Goal: Task Accomplishment & Management: Complete application form

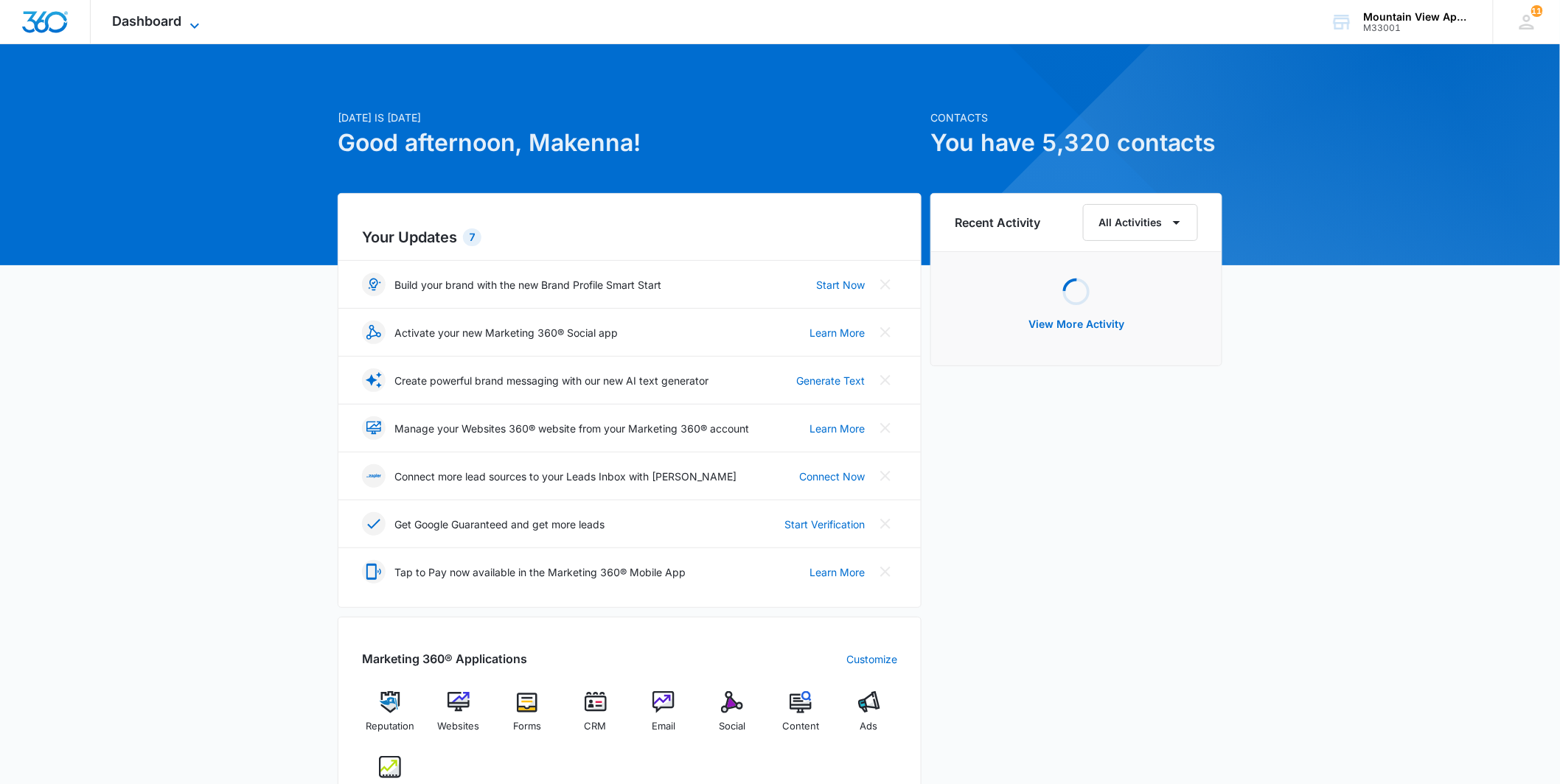
click at [171, 24] on span "Dashboard" at bounding box center [147, 21] width 70 height 15
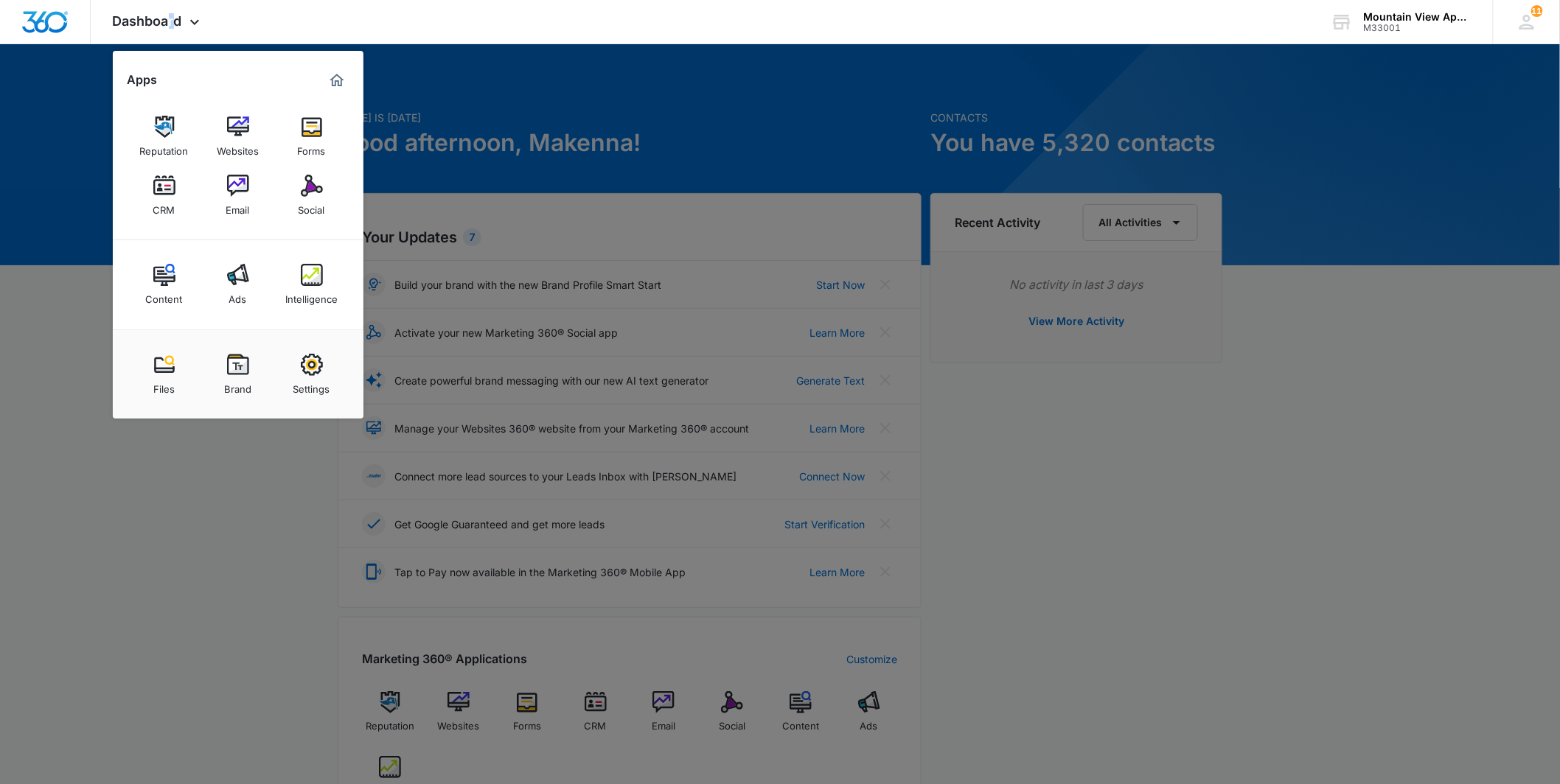
drag, startPoint x: 171, startPoint y: 24, endPoint x: 153, endPoint y: 187, distance: 164.0
click at [155, 187] on img at bounding box center [164, 185] width 22 height 22
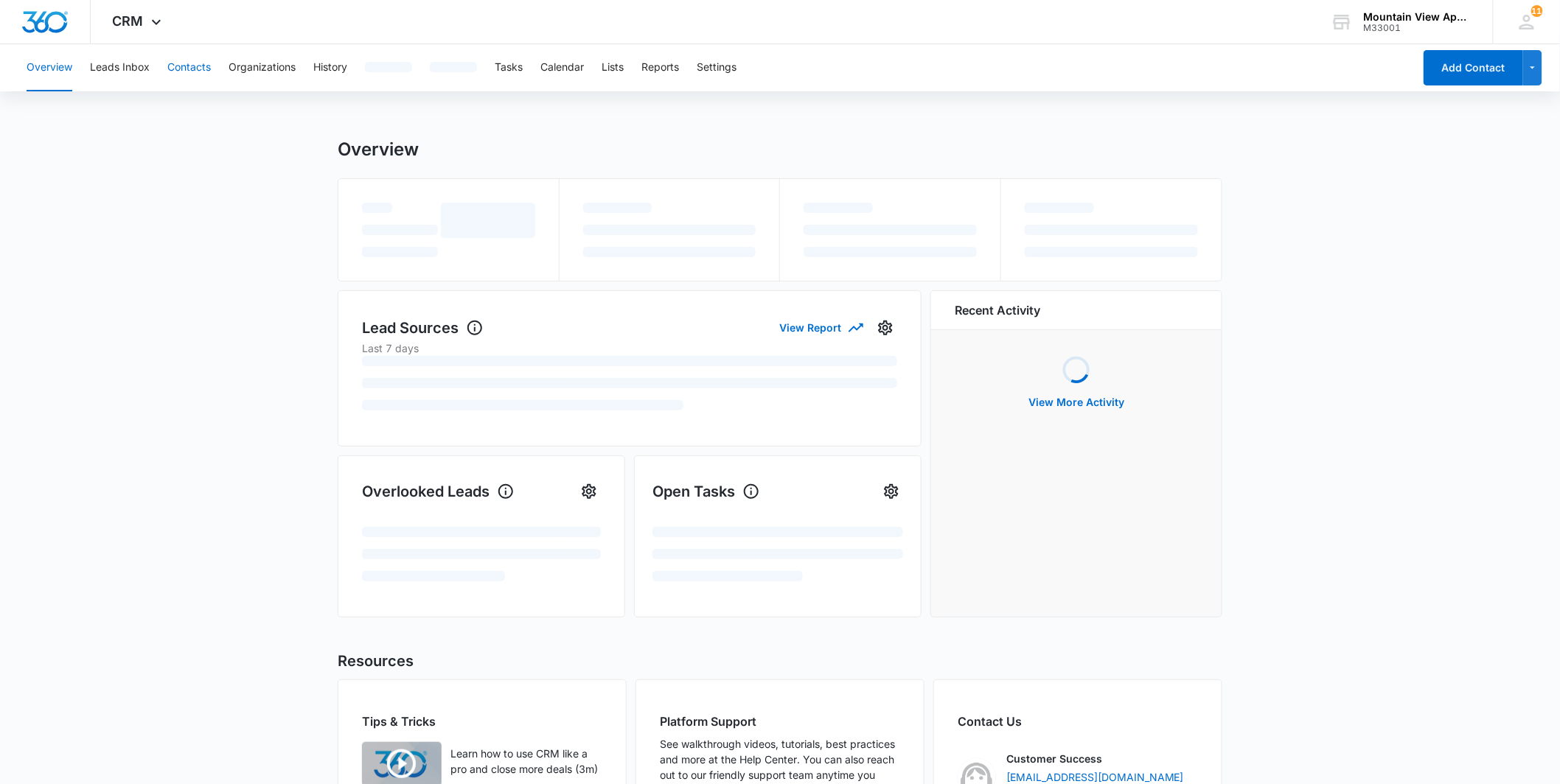
click at [200, 75] on button "Contacts" at bounding box center [190, 68] width 44 height 47
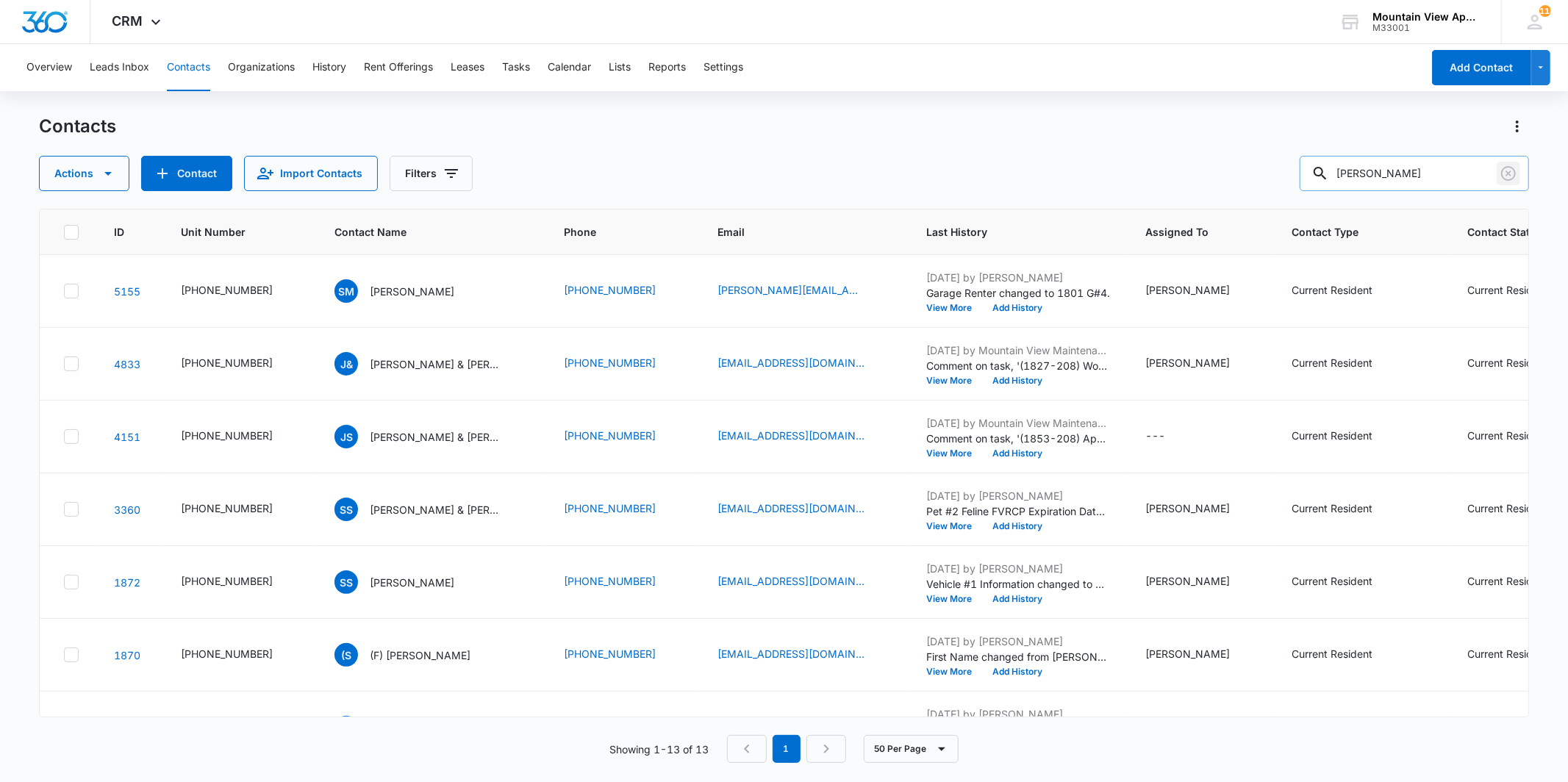
click at [1498, 166] on button "Clear" at bounding box center [1509, 173] width 23 height 23
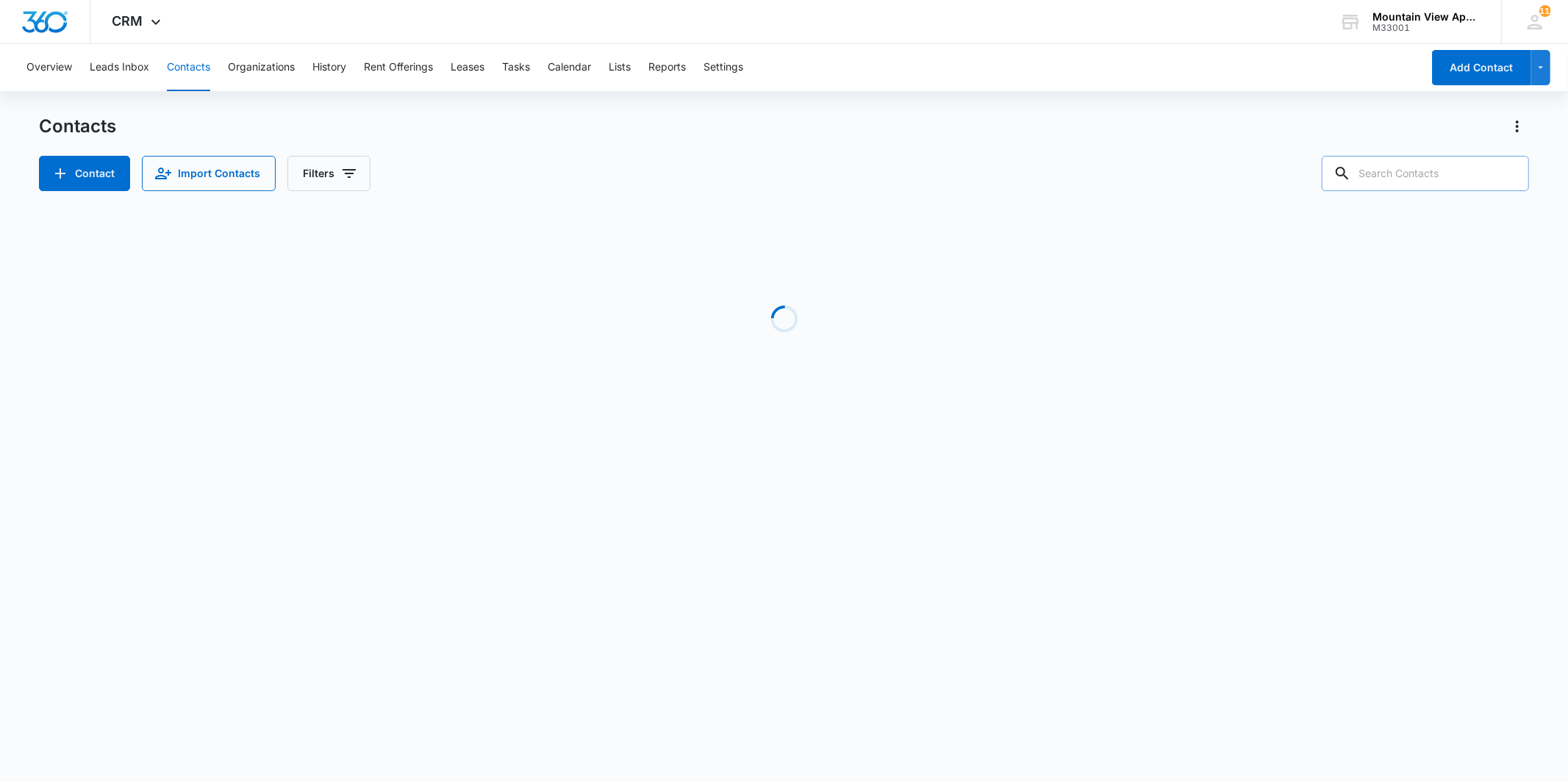
click at [1467, 176] on input "text" at bounding box center [1425, 173] width 207 height 35
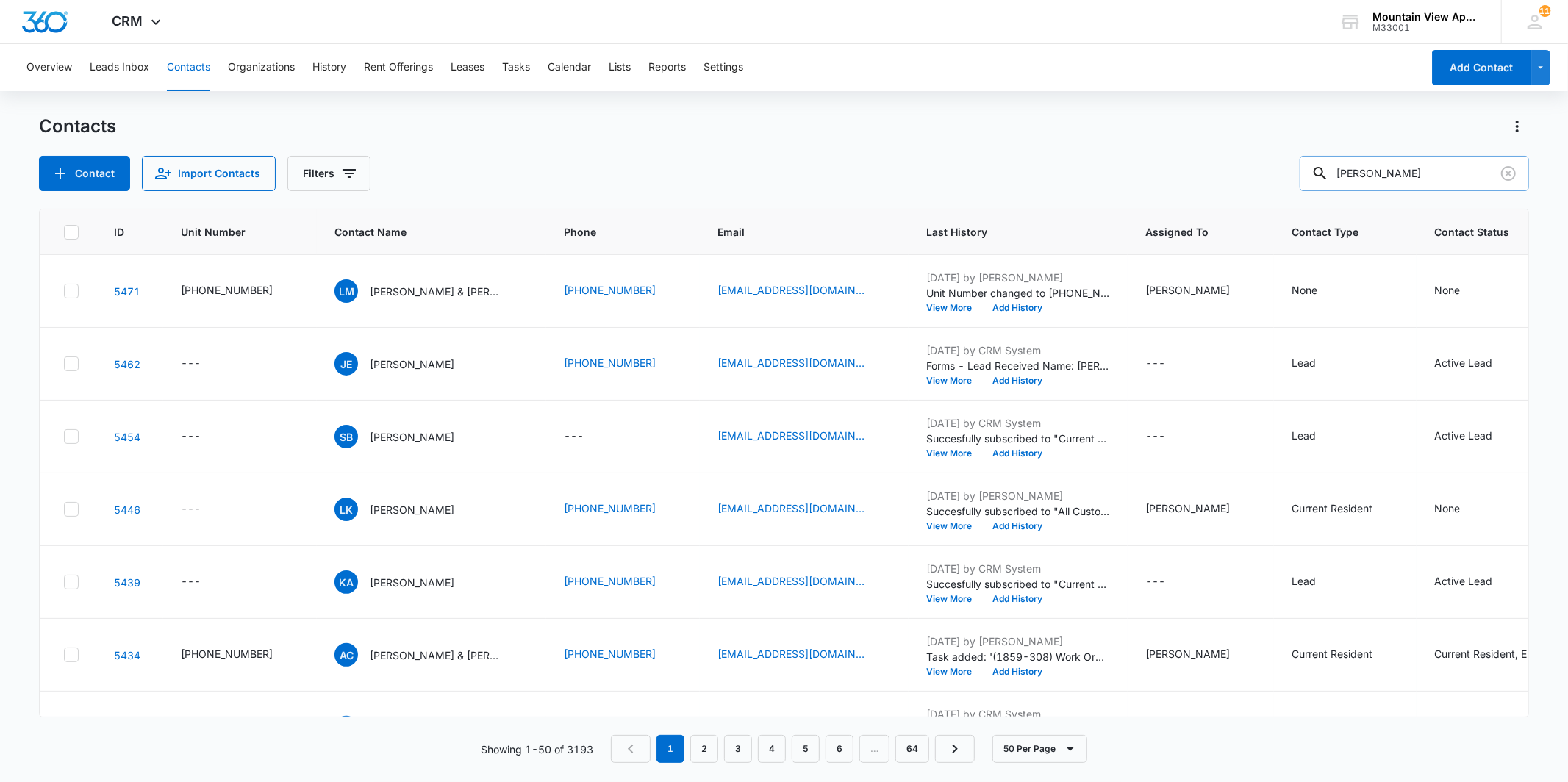
type input "[PERSON_NAME]"
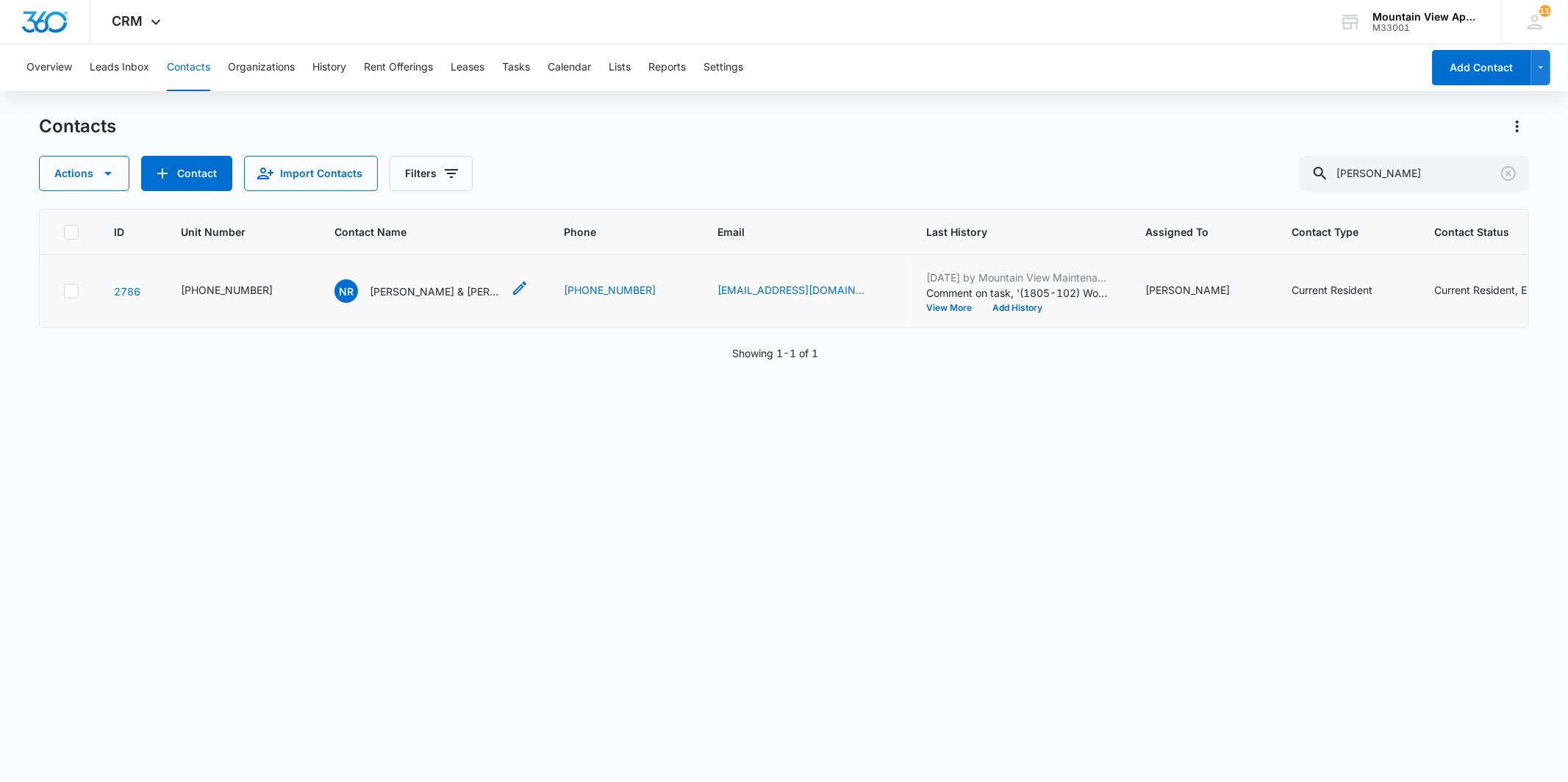
click at [458, 299] on div "NR [PERSON_NAME] & [PERSON_NAME]" at bounding box center [418, 291] width 167 height 23
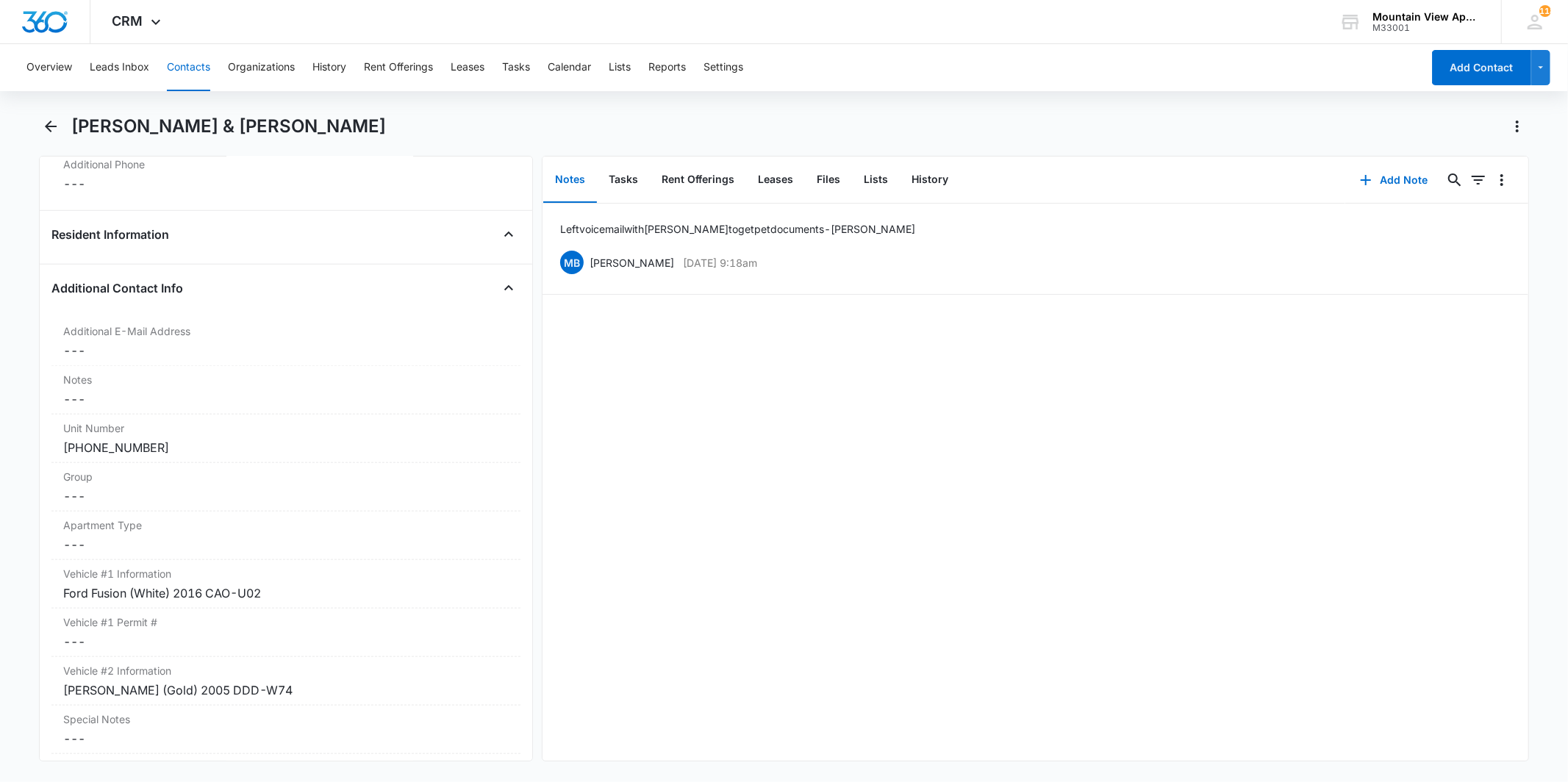
scroll to position [1061, 0]
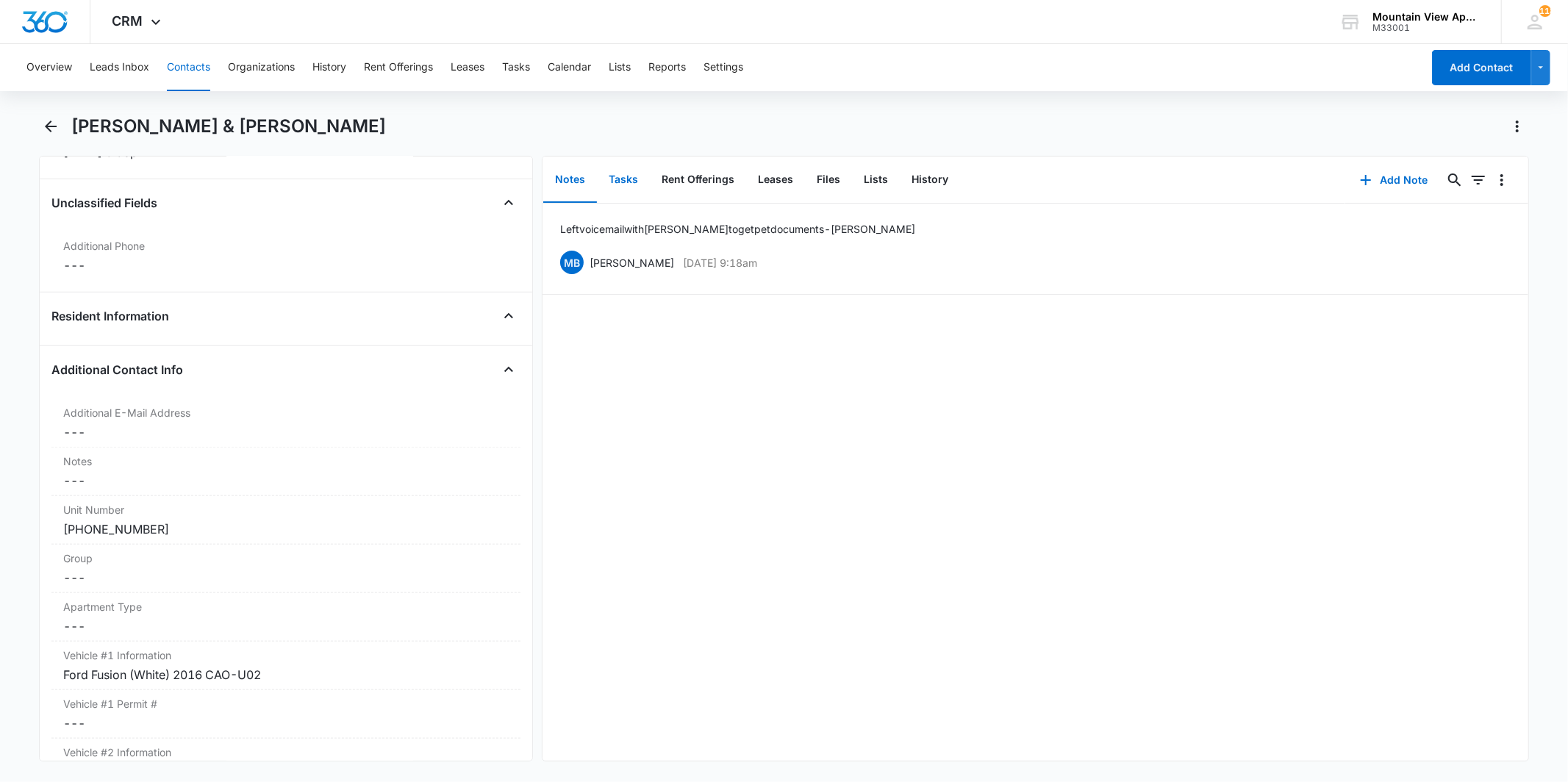
click at [617, 165] on button "Tasks" at bounding box center [623, 180] width 53 height 45
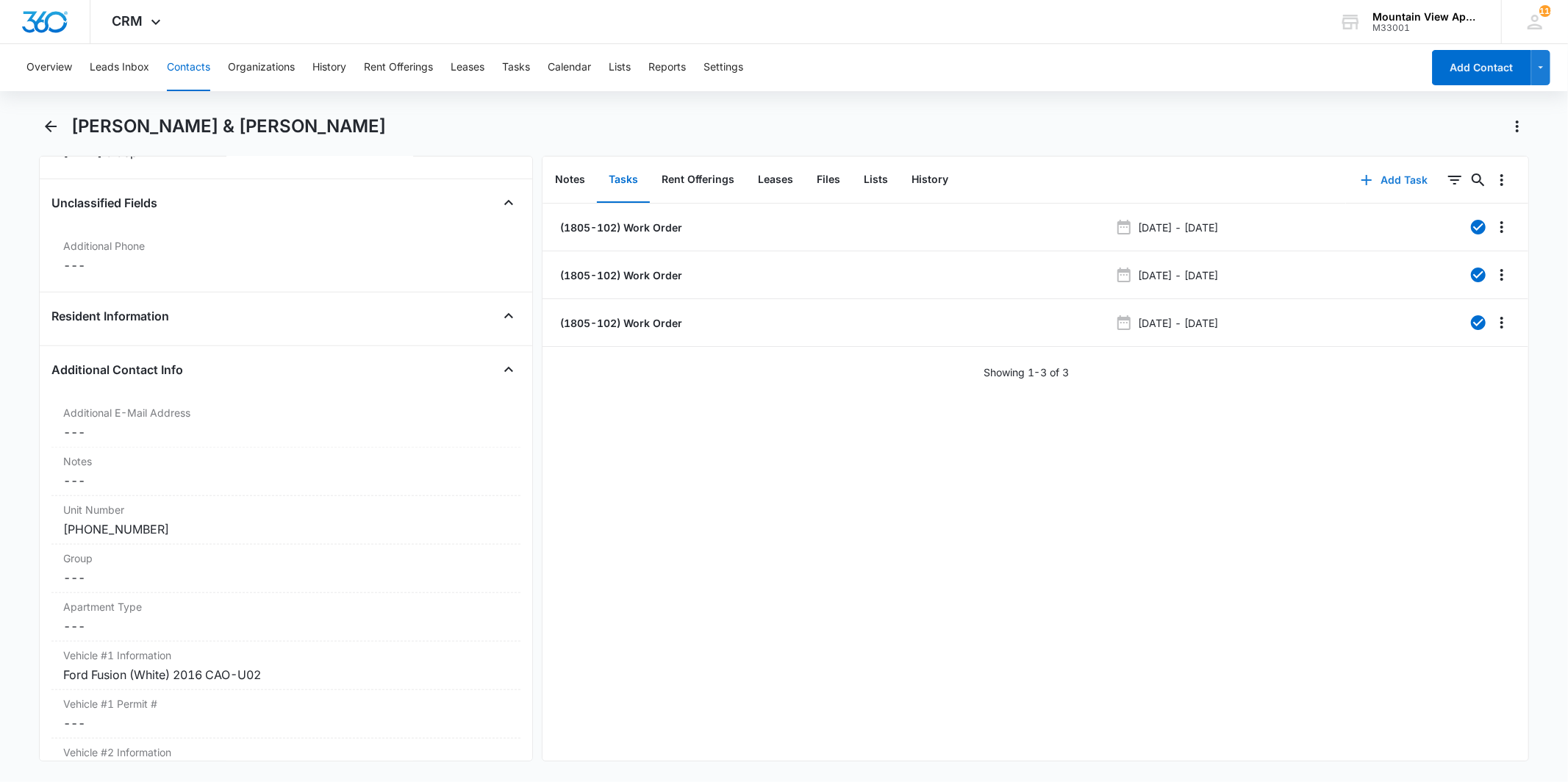
click at [1372, 171] on button "Add Task" at bounding box center [1394, 180] width 97 height 35
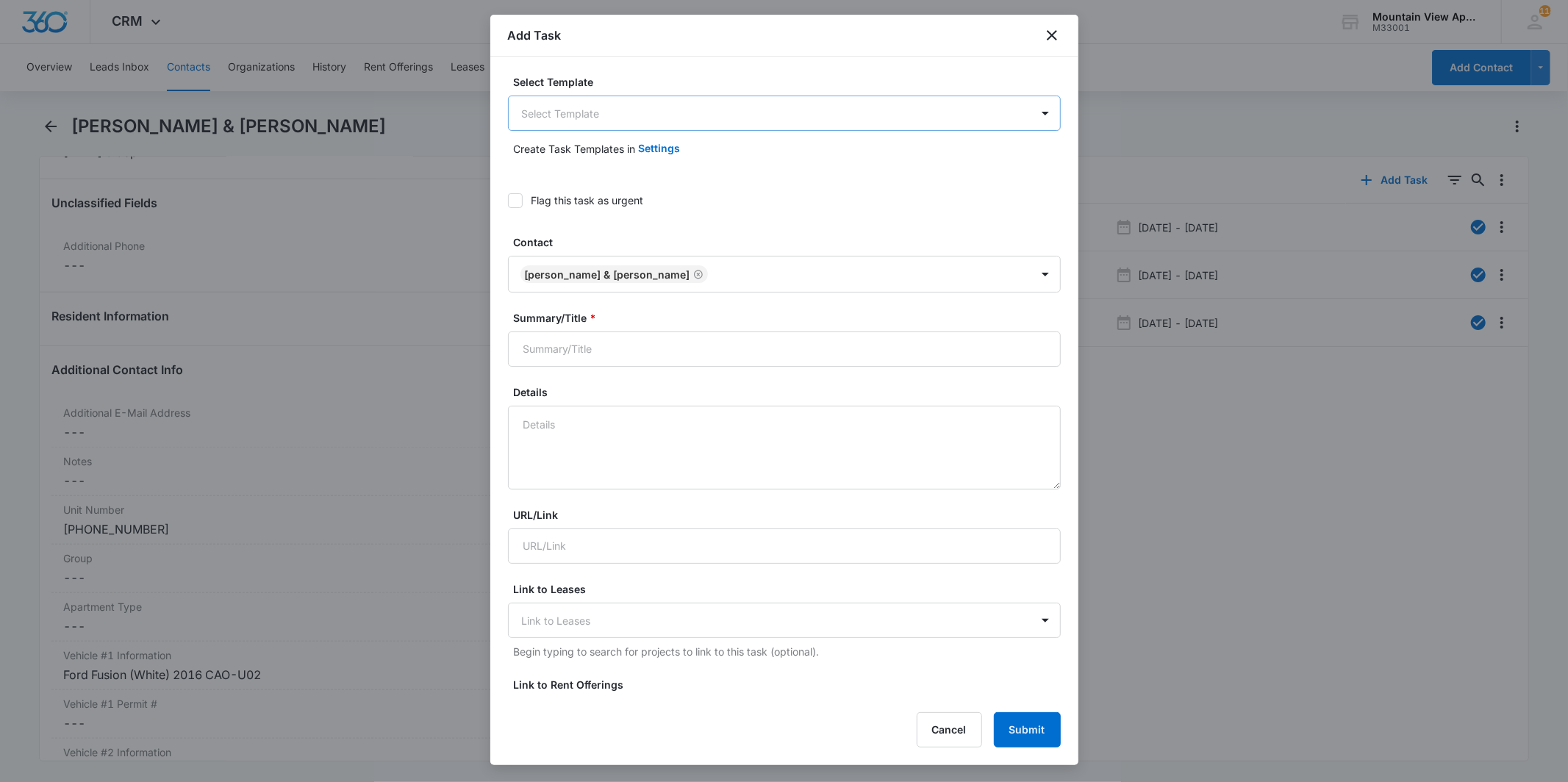
click at [811, 114] on body "CRM Apps Reputation Websites Forms CRM Email Social Content Ads Intelligence Fi…" at bounding box center [784, 391] width 1568 height 782
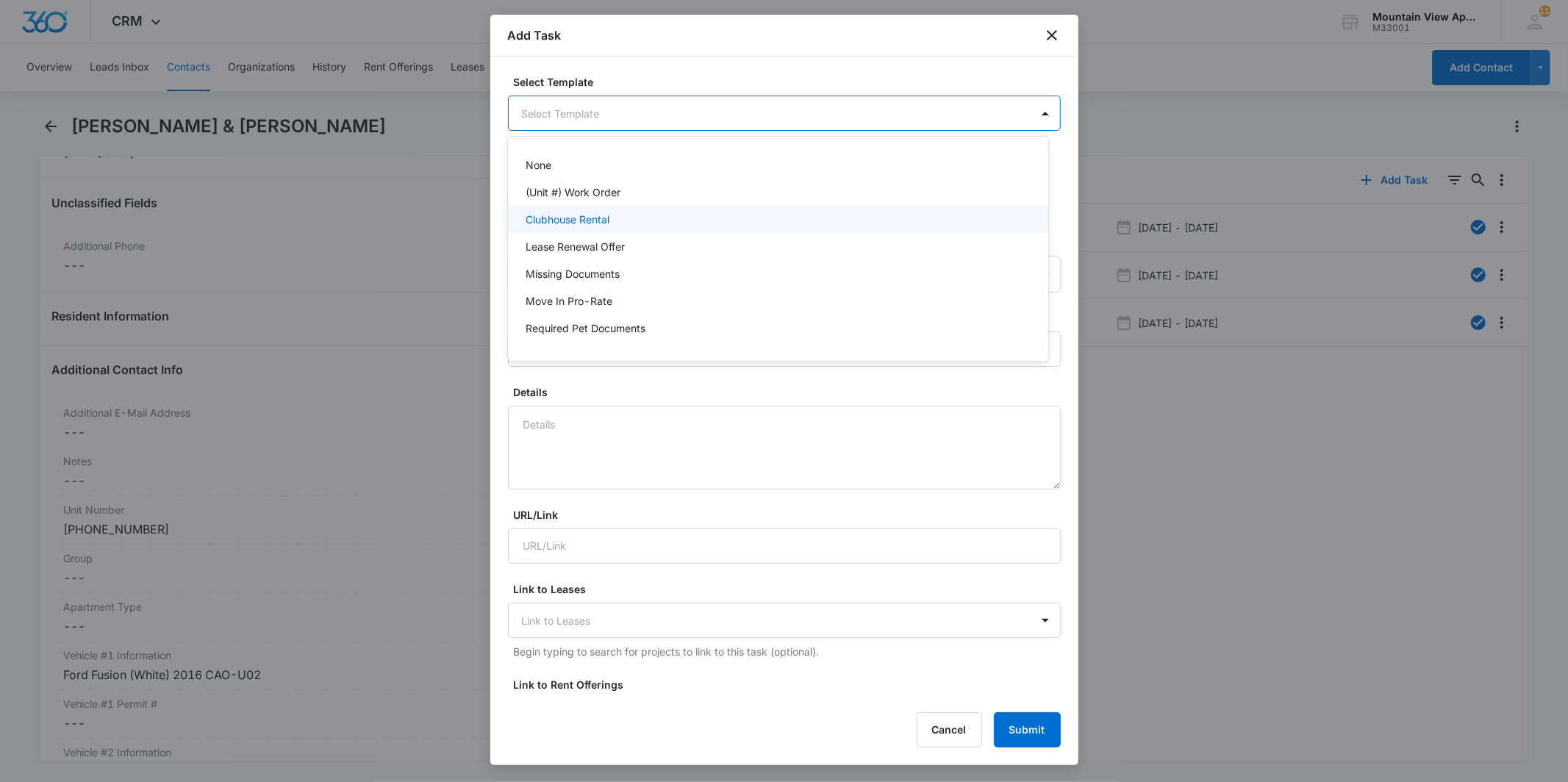
click at [723, 209] on div "Clubhouse Rental" at bounding box center [778, 219] width 540 height 28
click at [840, 121] on body "CRM Apps Reputation Websites Forms CRM Email Social Content Ads Intelligence Fi…" at bounding box center [784, 391] width 1568 height 782
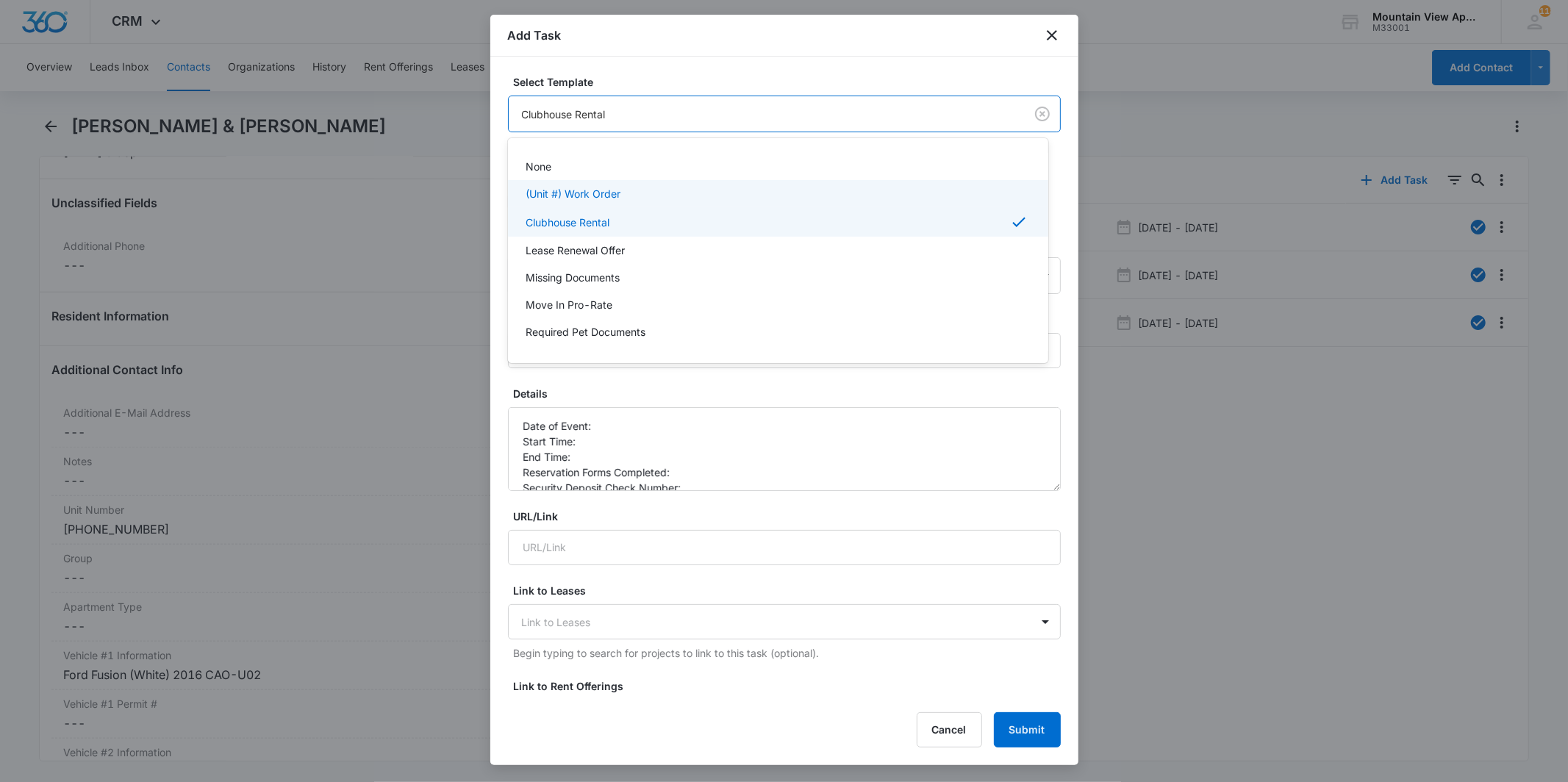
click at [778, 198] on div "(Unit #) Work Order" at bounding box center [776, 193] width 502 height 15
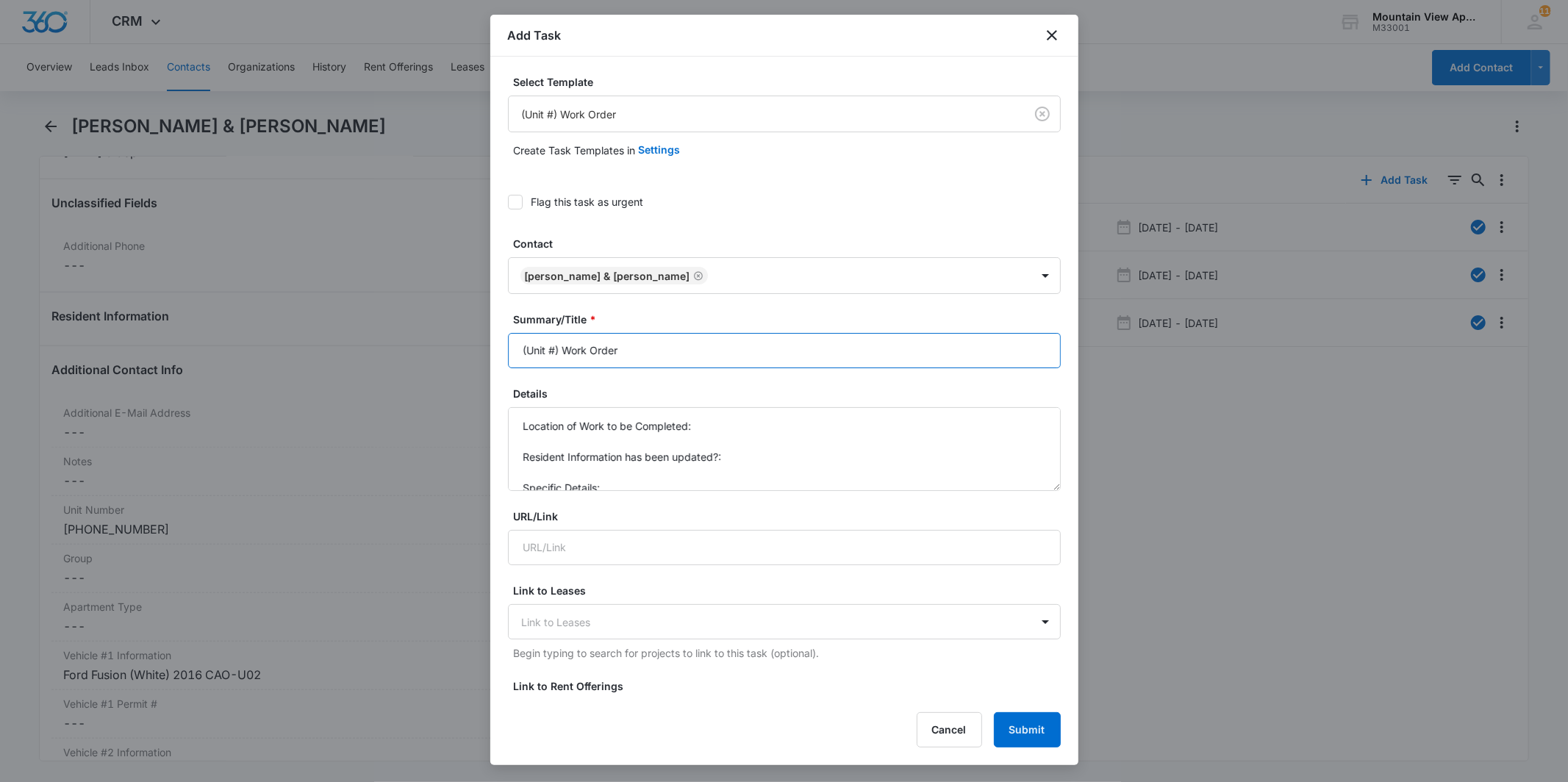
drag, startPoint x: 559, startPoint y: 348, endPoint x: 472, endPoint y: 350, distance: 87.0
click at [472, 350] on body "CRM Apps Reputation Websites Forms CRM Email Social Content Ads Intelligence Fi…" at bounding box center [784, 391] width 1568 height 782
type input "1805-102 - Work Order"
click at [738, 420] on textarea "Location of Work to be Completed: Resident Information has been updated?: Speci…" at bounding box center [784, 449] width 553 height 84
click at [529, 203] on label "Flag this task as urgent" at bounding box center [784, 202] width 553 height 15
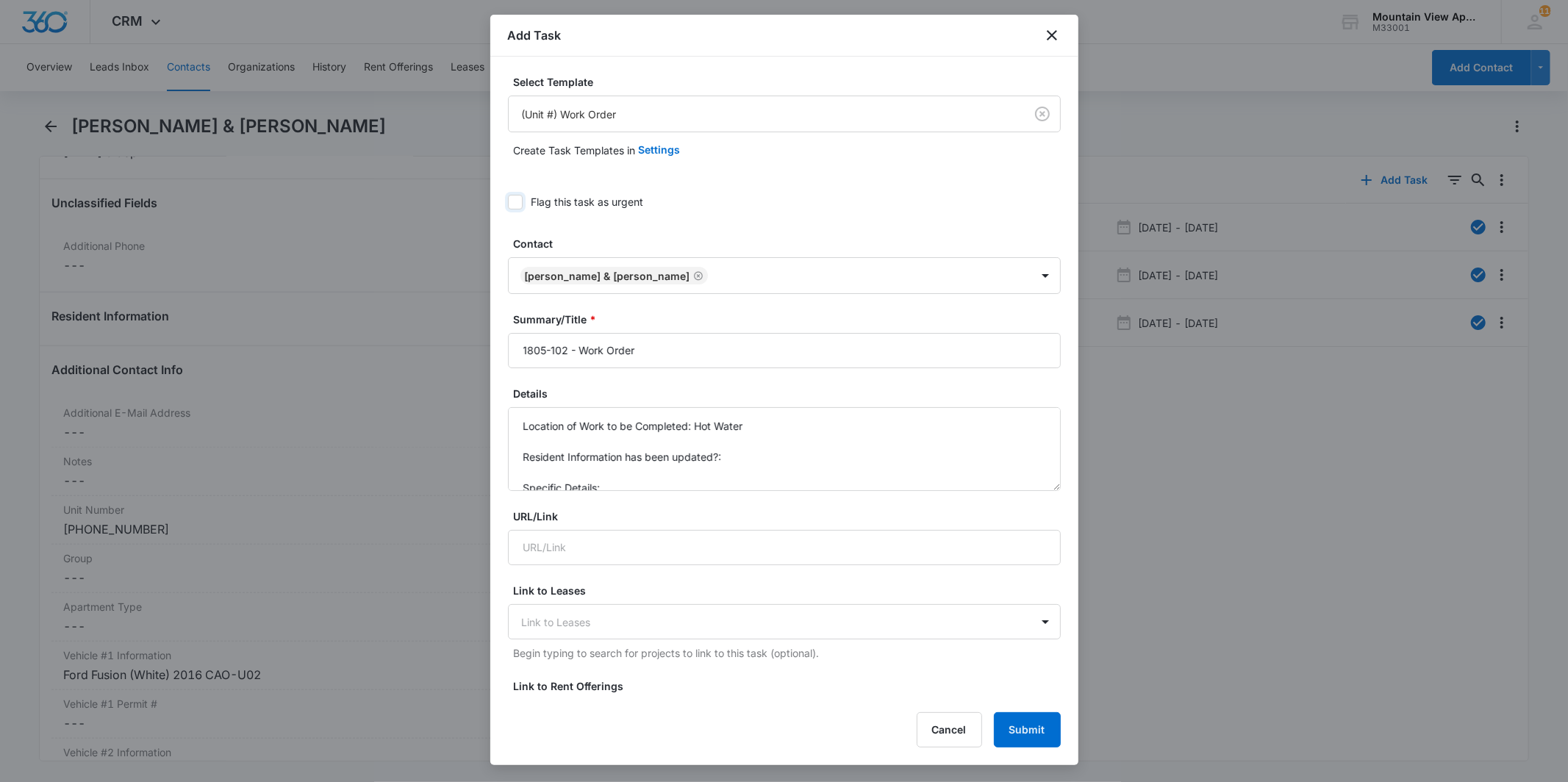
click at [508, 202] on input "Flag this task as urgent" at bounding box center [508, 202] width 0 height 0
click at [736, 442] on textarea "Location of Work to be Completed: Hot Water Resident Information has been updat…" at bounding box center [784, 449] width 553 height 84
click at [745, 449] on textarea "Location of Work to be Completed: Hot Water Resident Information has been updat…" at bounding box center [784, 449] width 553 height 84
click at [762, 457] on textarea "Location of Work to be Completed: Hot Water Resident Information has been updat…" at bounding box center [784, 449] width 553 height 84
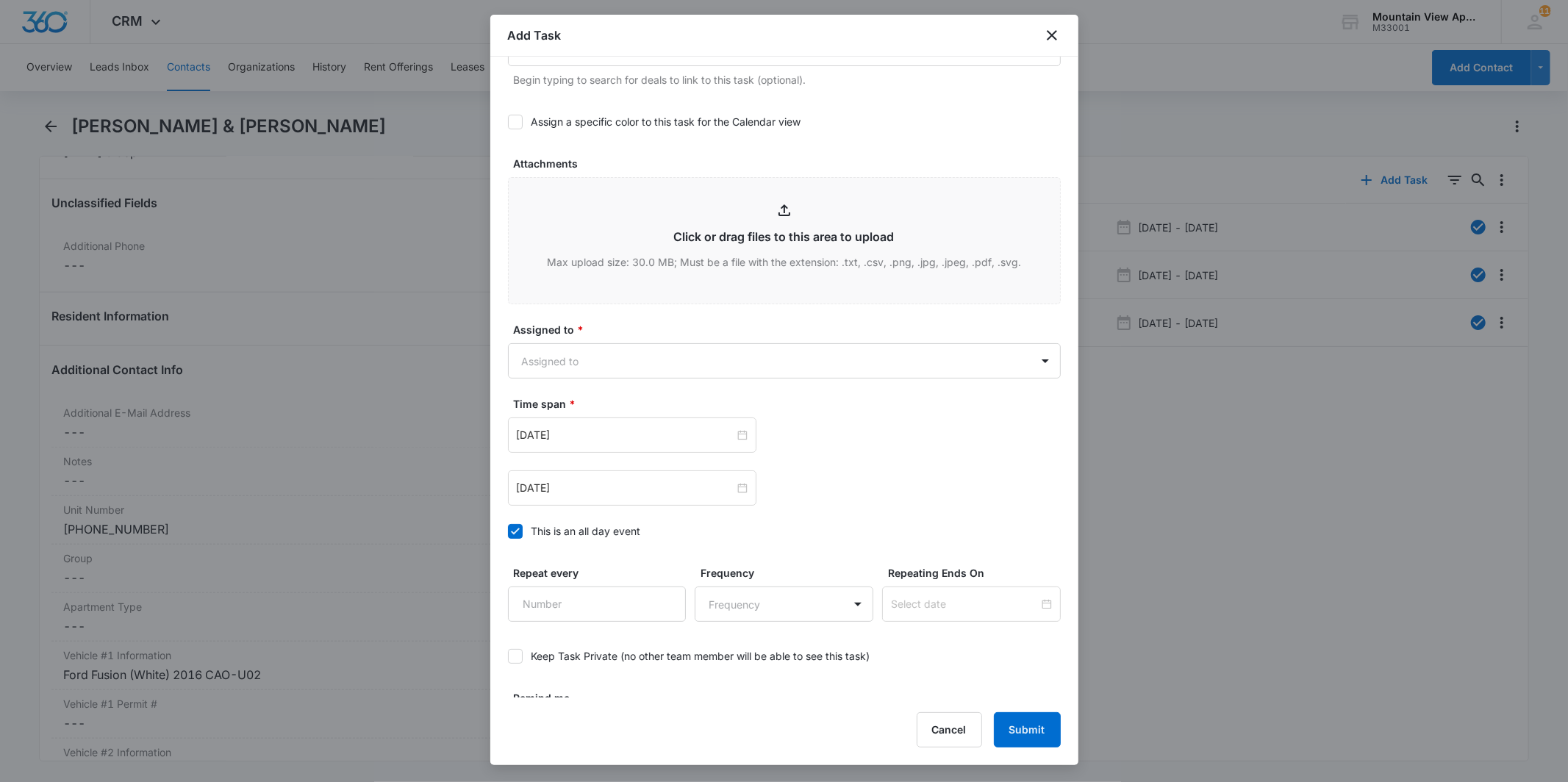
scroll to position [718, 0]
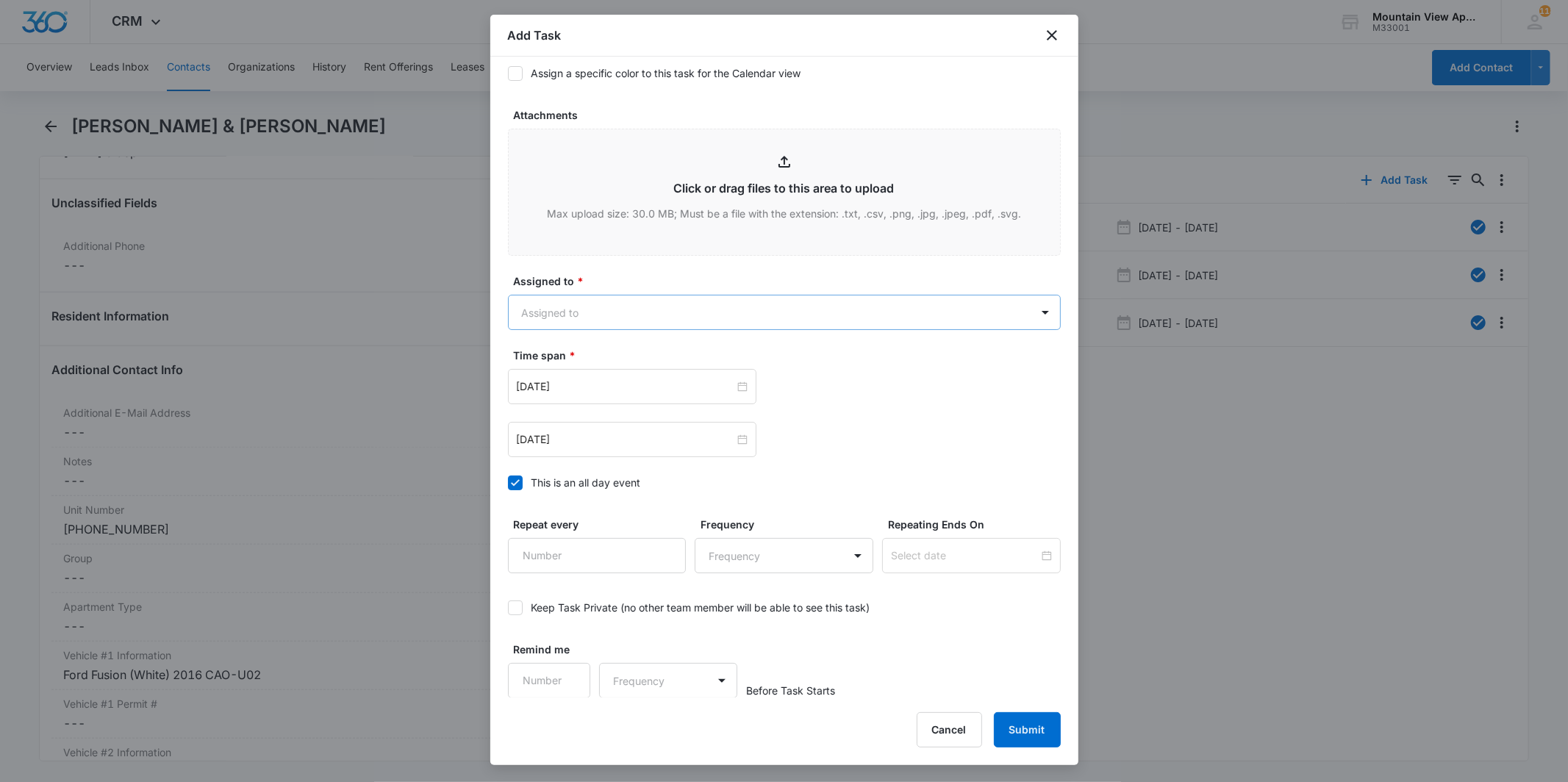
type textarea "Location of Work to be Completed: Hot Water Resident Information has been updat…"
click at [719, 304] on body "CRM Apps Reputation Websites Forms CRM Email Social Content Ads Intelligence Fi…" at bounding box center [784, 391] width 1568 height 782
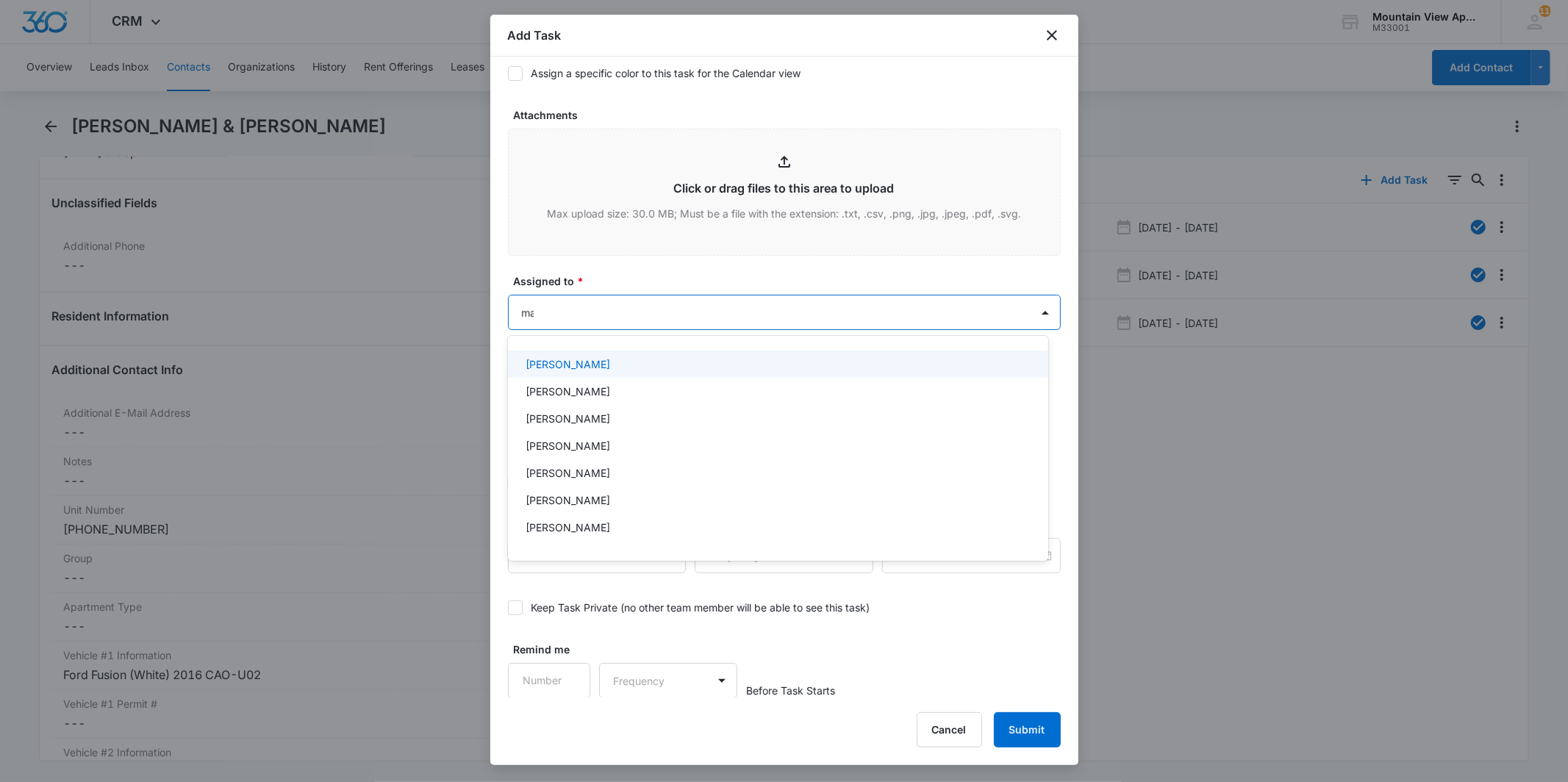
type input "main"
click at [745, 283] on div at bounding box center [784, 391] width 1568 height 782
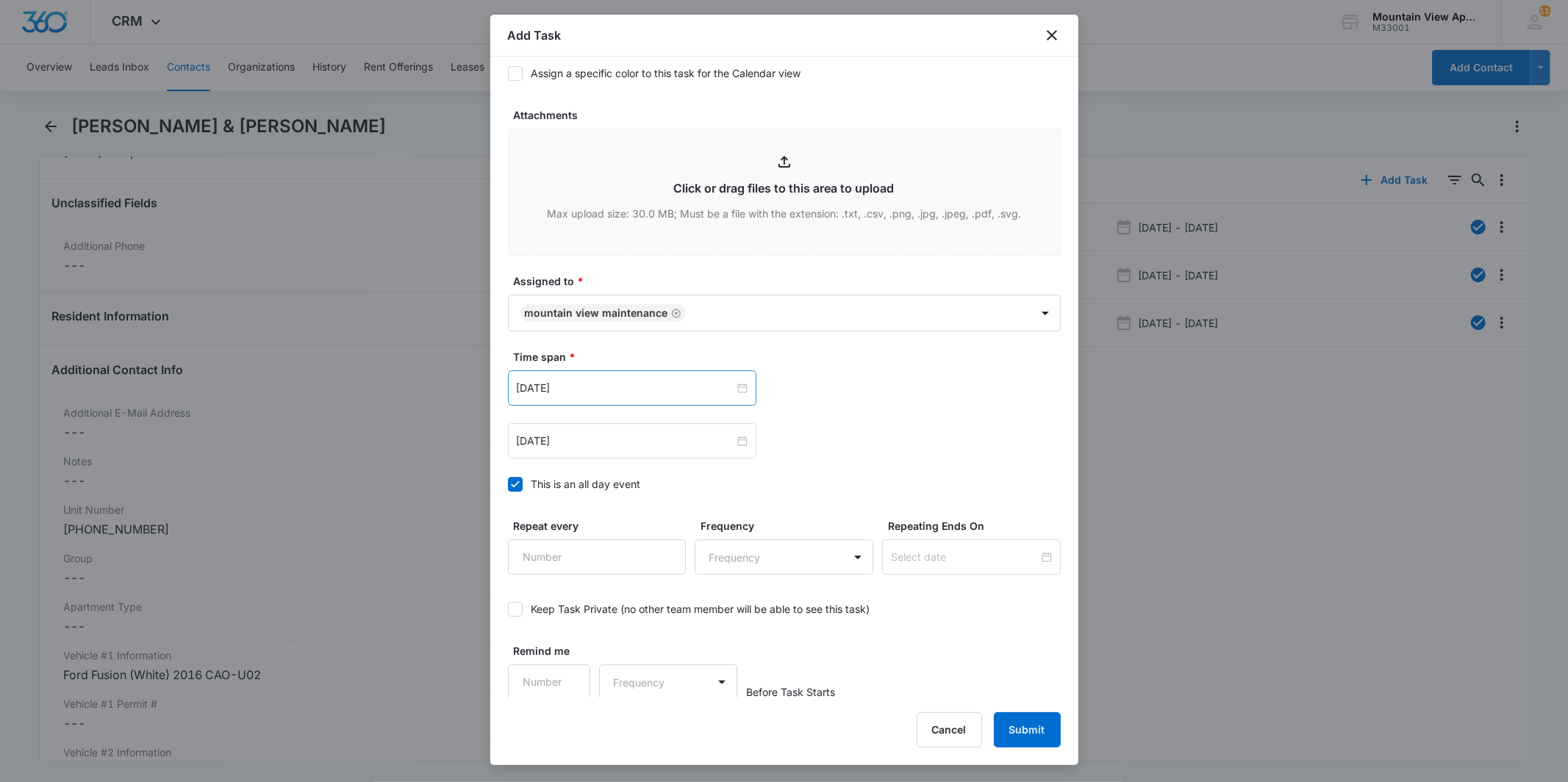
click at [671, 375] on div "[DATE]" at bounding box center [631, 388] width 248 height 35
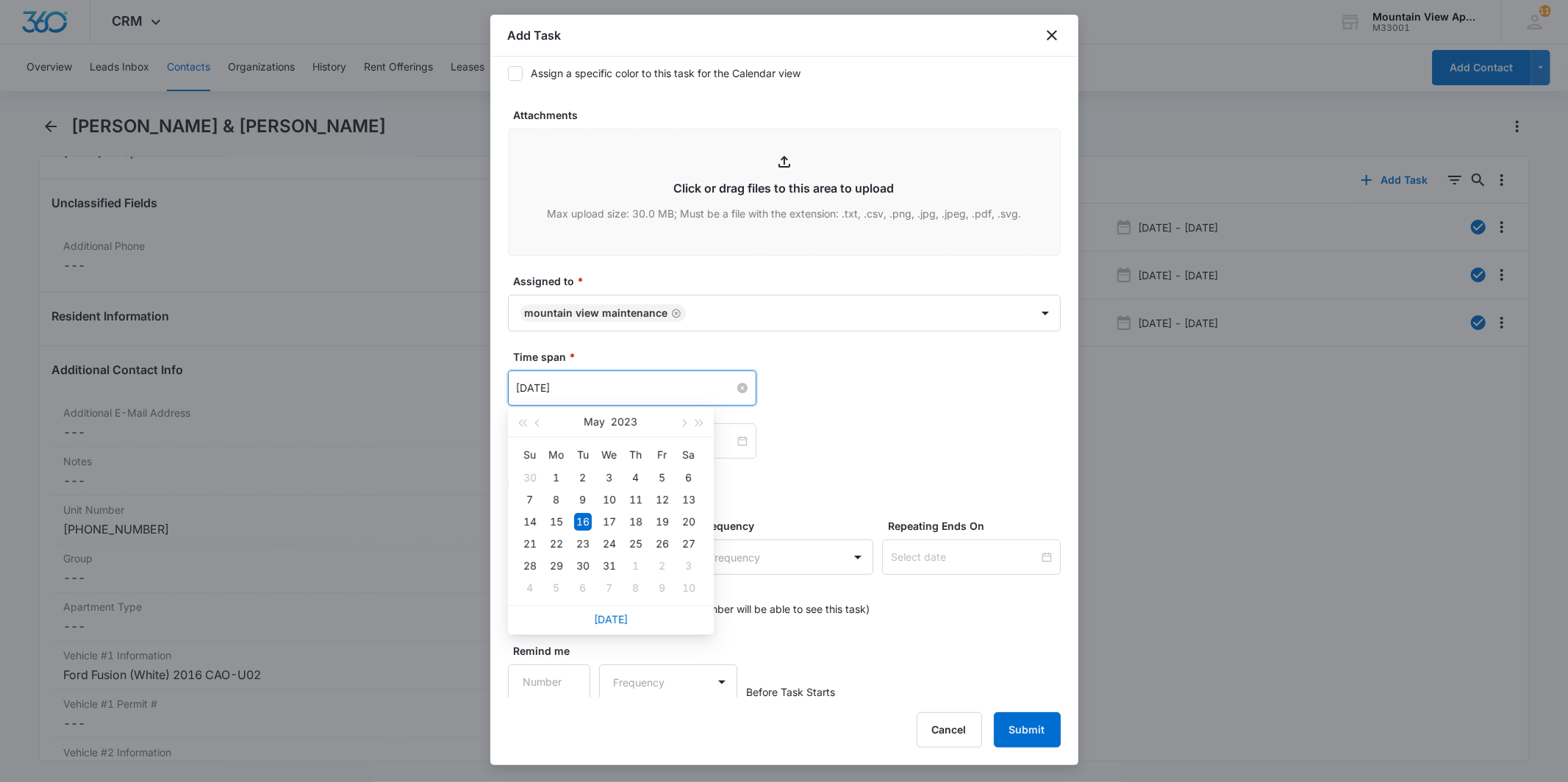
click at [665, 386] on input "[DATE]" at bounding box center [626, 387] width 217 height 16
click at [610, 617] on link "[DATE]" at bounding box center [610, 619] width 33 height 13
type input "[DATE]"
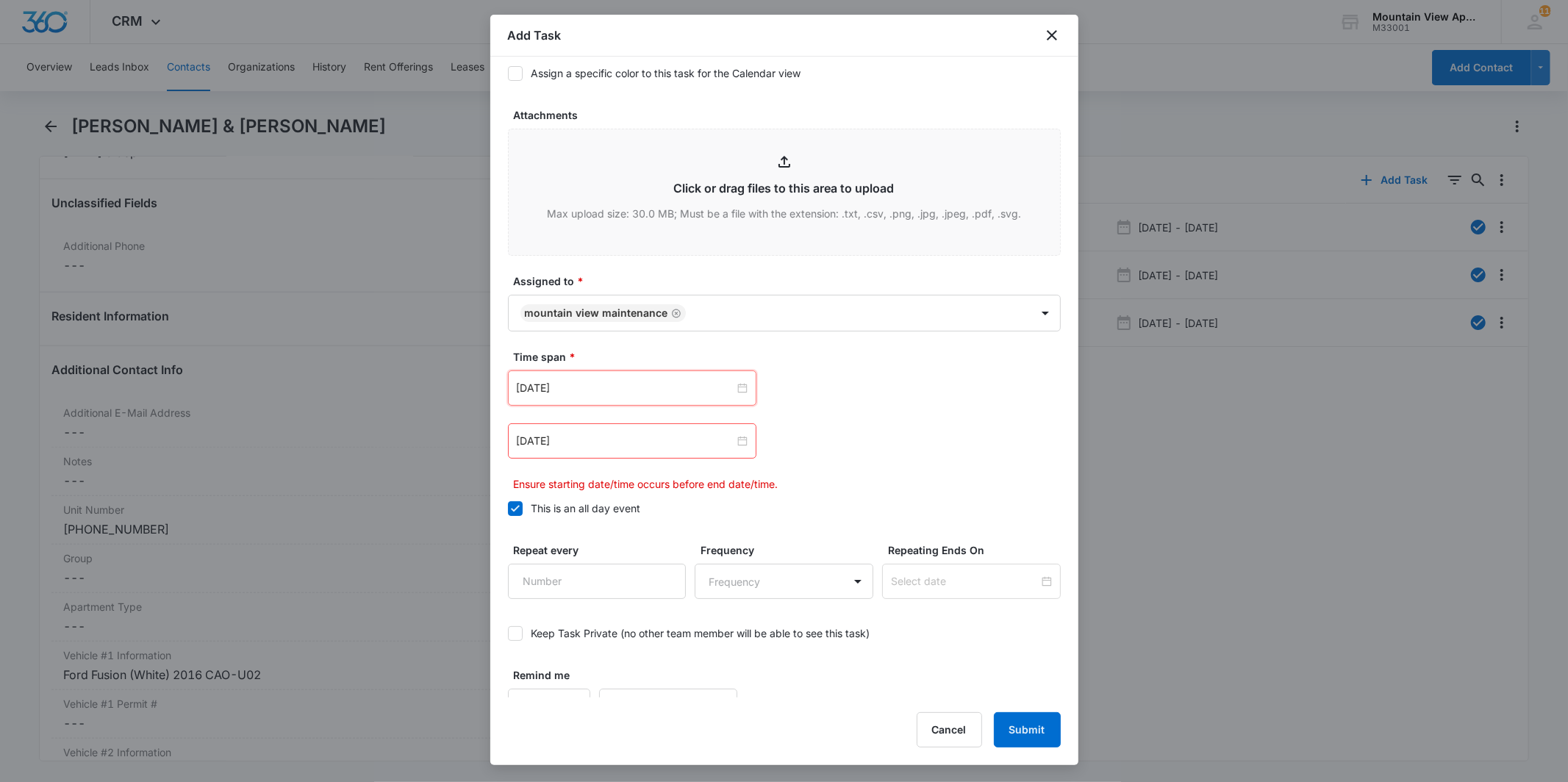
click at [605, 429] on div "[DATE]" at bounding box center [631, 441] width 248 height 35
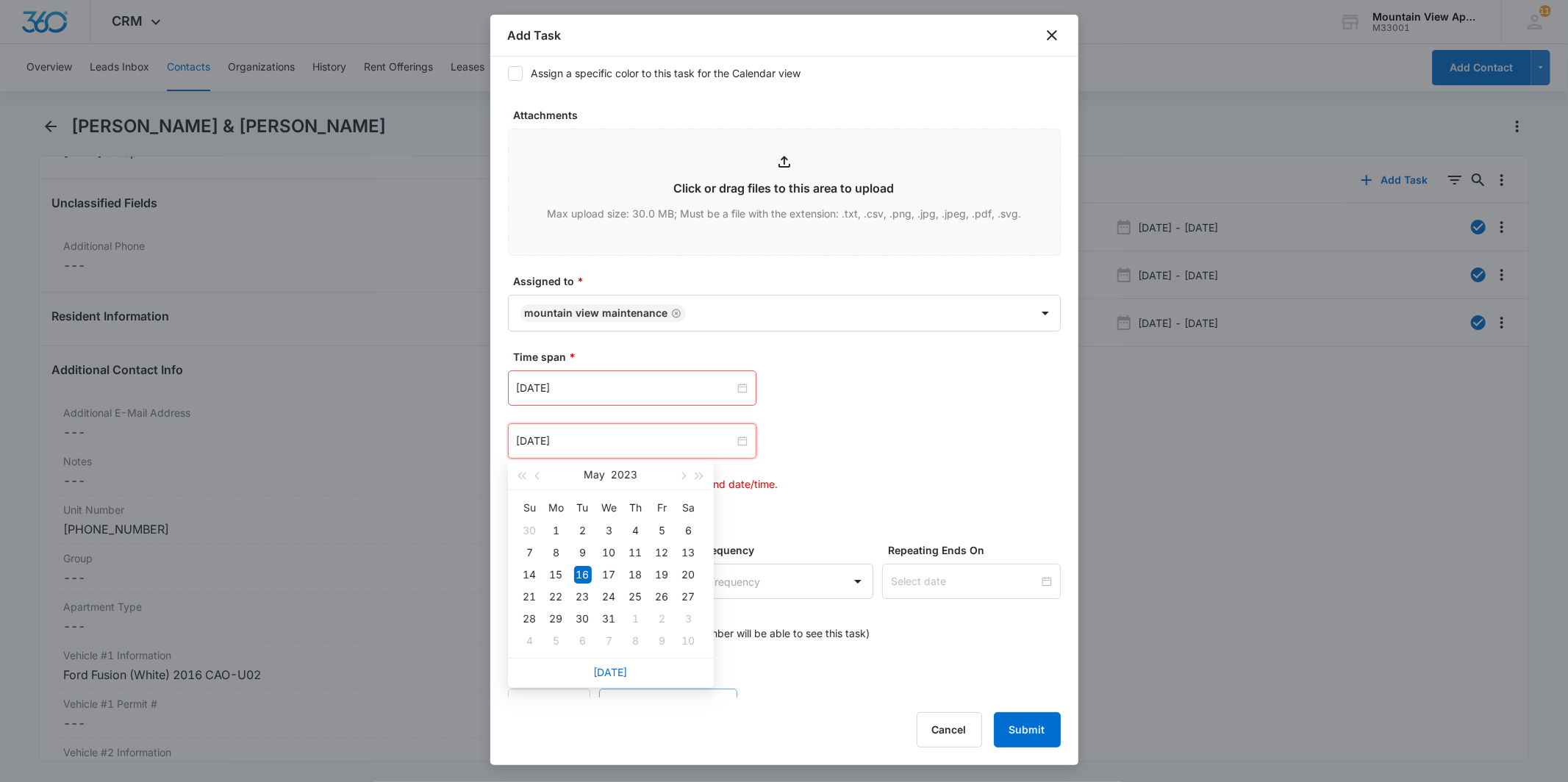
click at [618, 672] on link "[DATE]" at bounding box center [610, 672] width 33 height 13
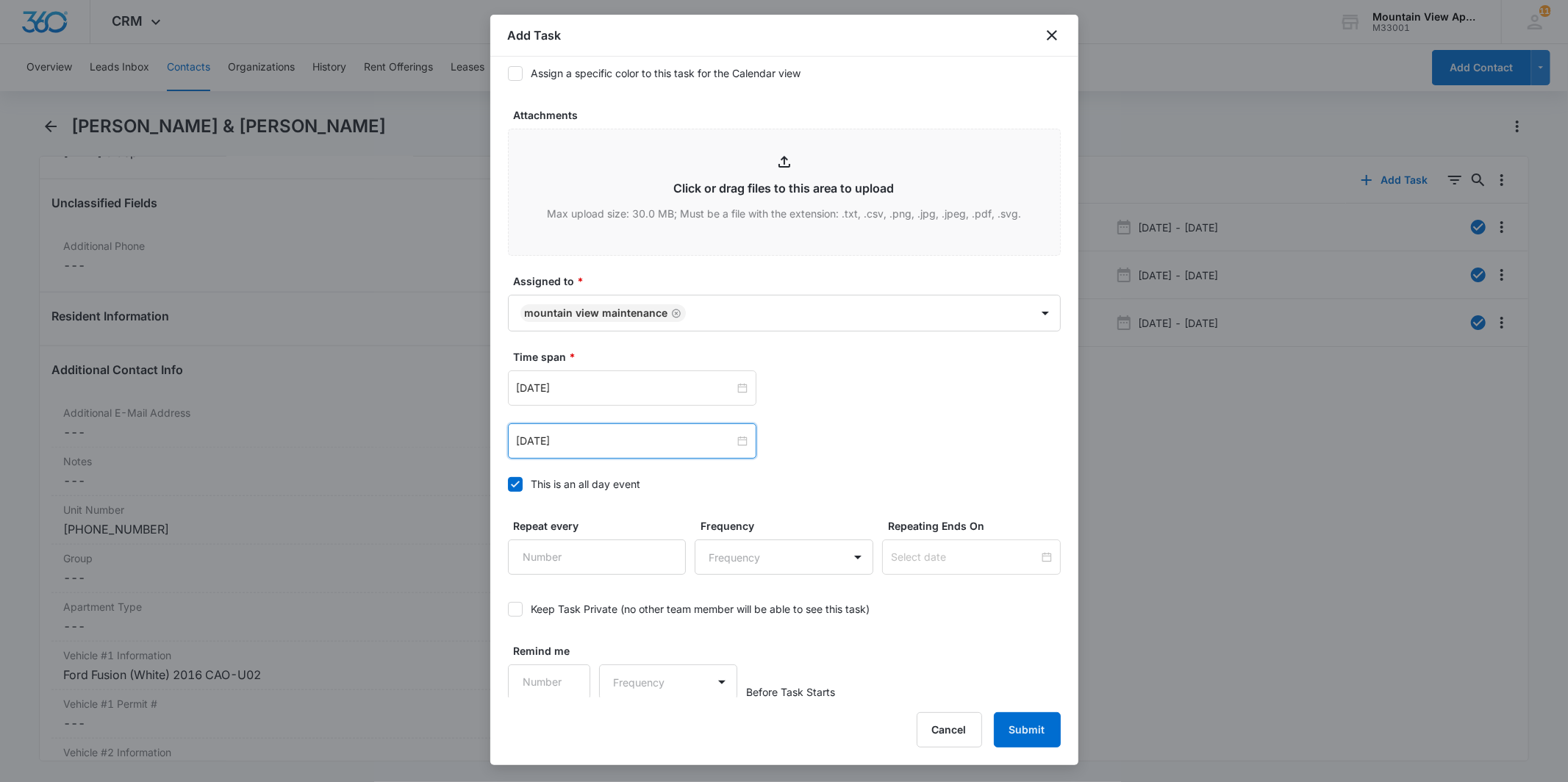
click at [612, 427] on div "[DATE]" at bounding box center [631, 441] width 248 height 35
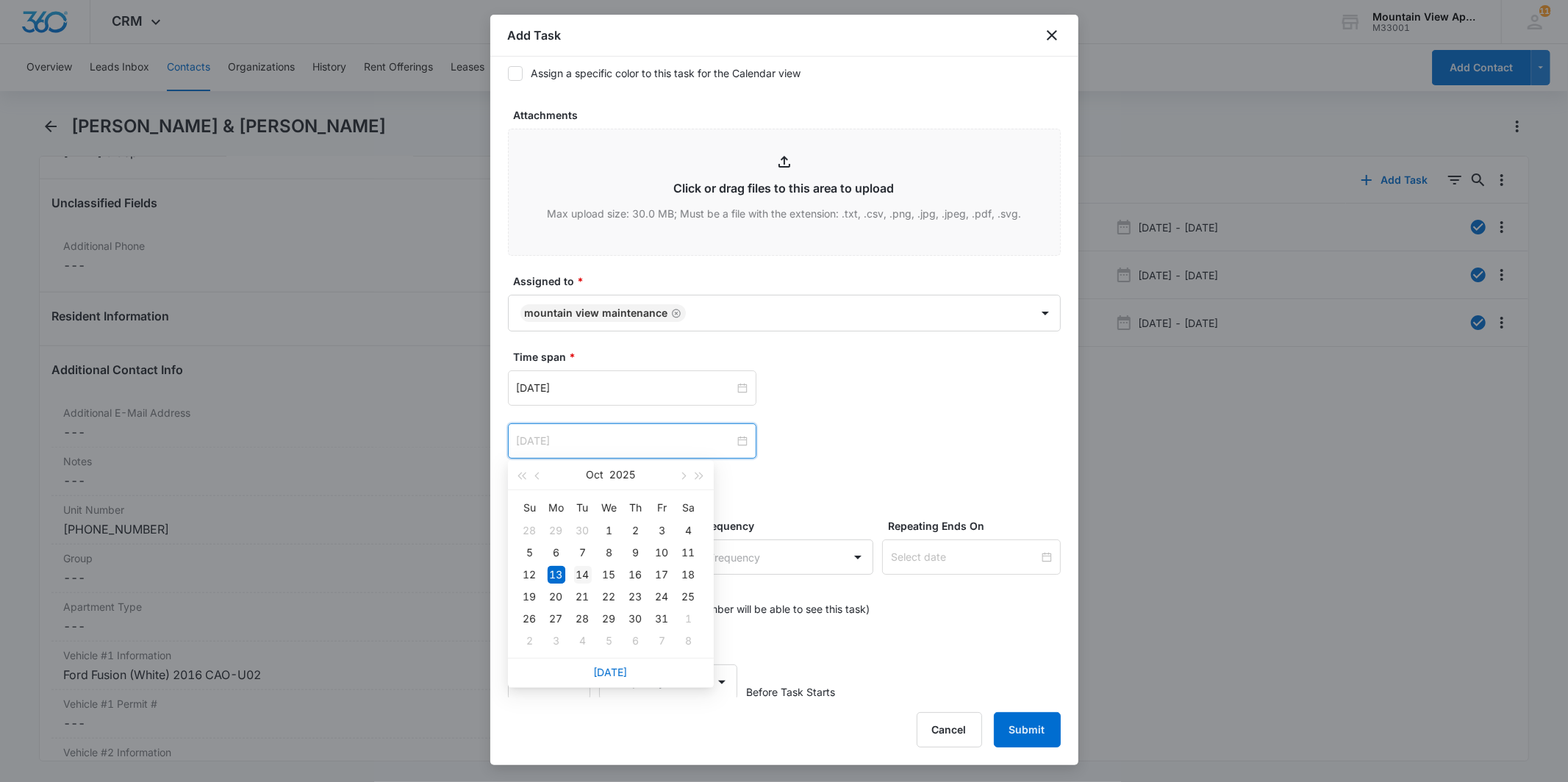
type input "[DATE]"
click at [584, 575] on div "14" at bounding box center [582, 575] width 18 height 18
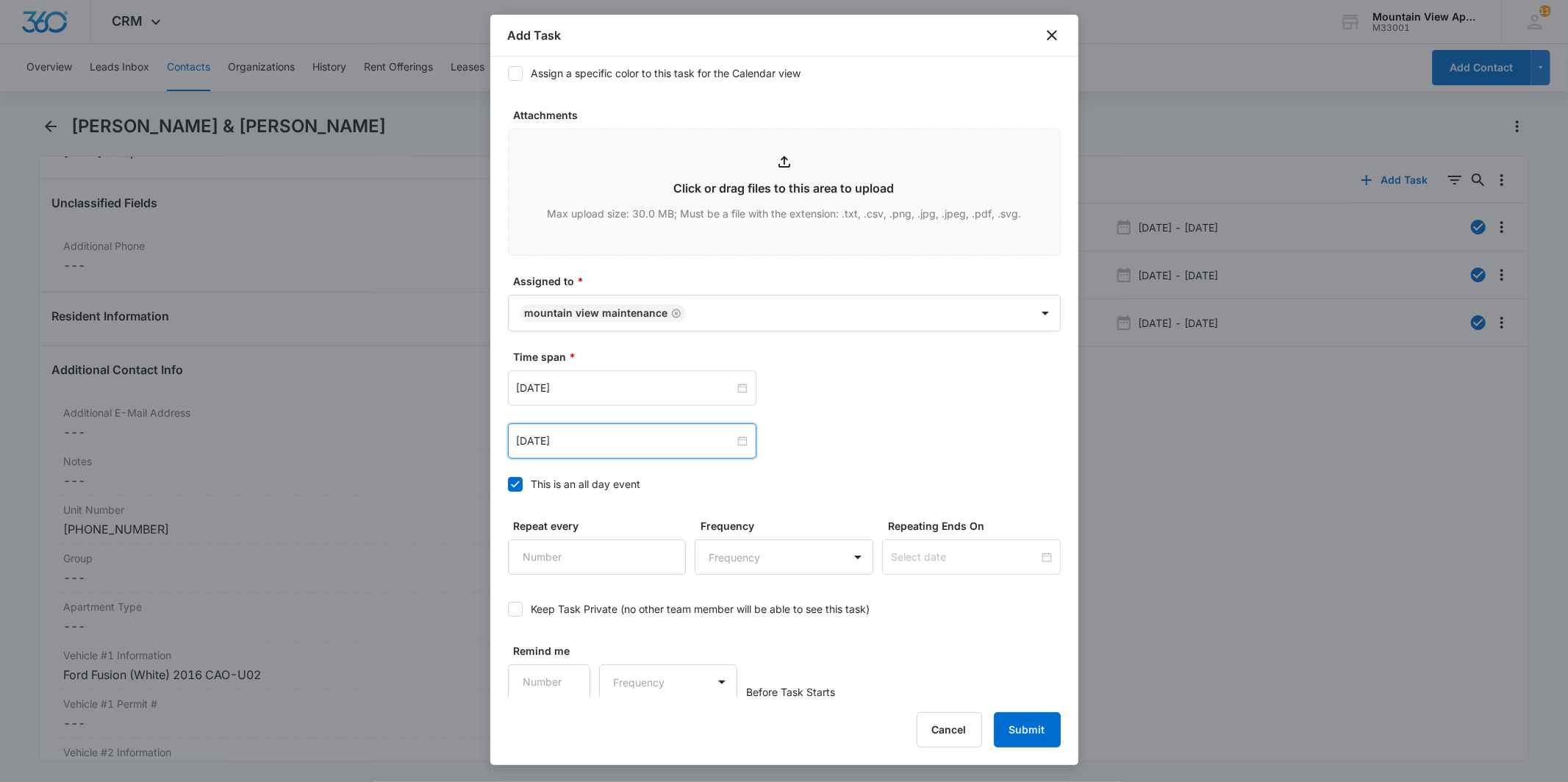
click at [792, 428] on div "[DATE] [DATE] Su Mo Tu We Th Fr Sa 28 29 30 1 2 3 4 5 6 7 8 9 10 11 12 13 14 15…" at bounding box center [784, 441] width 553 height 35
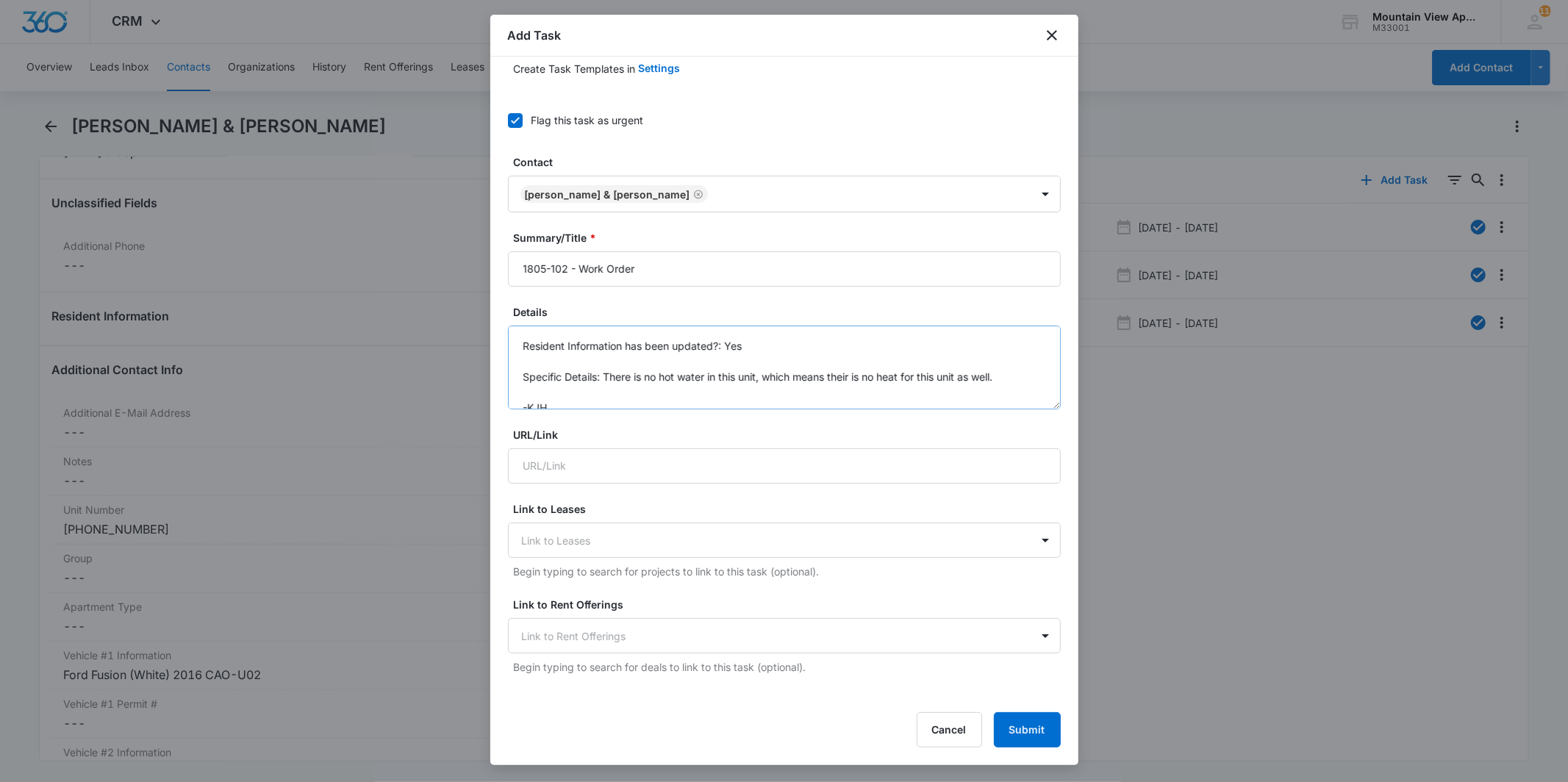
scroll to position [45, 0]
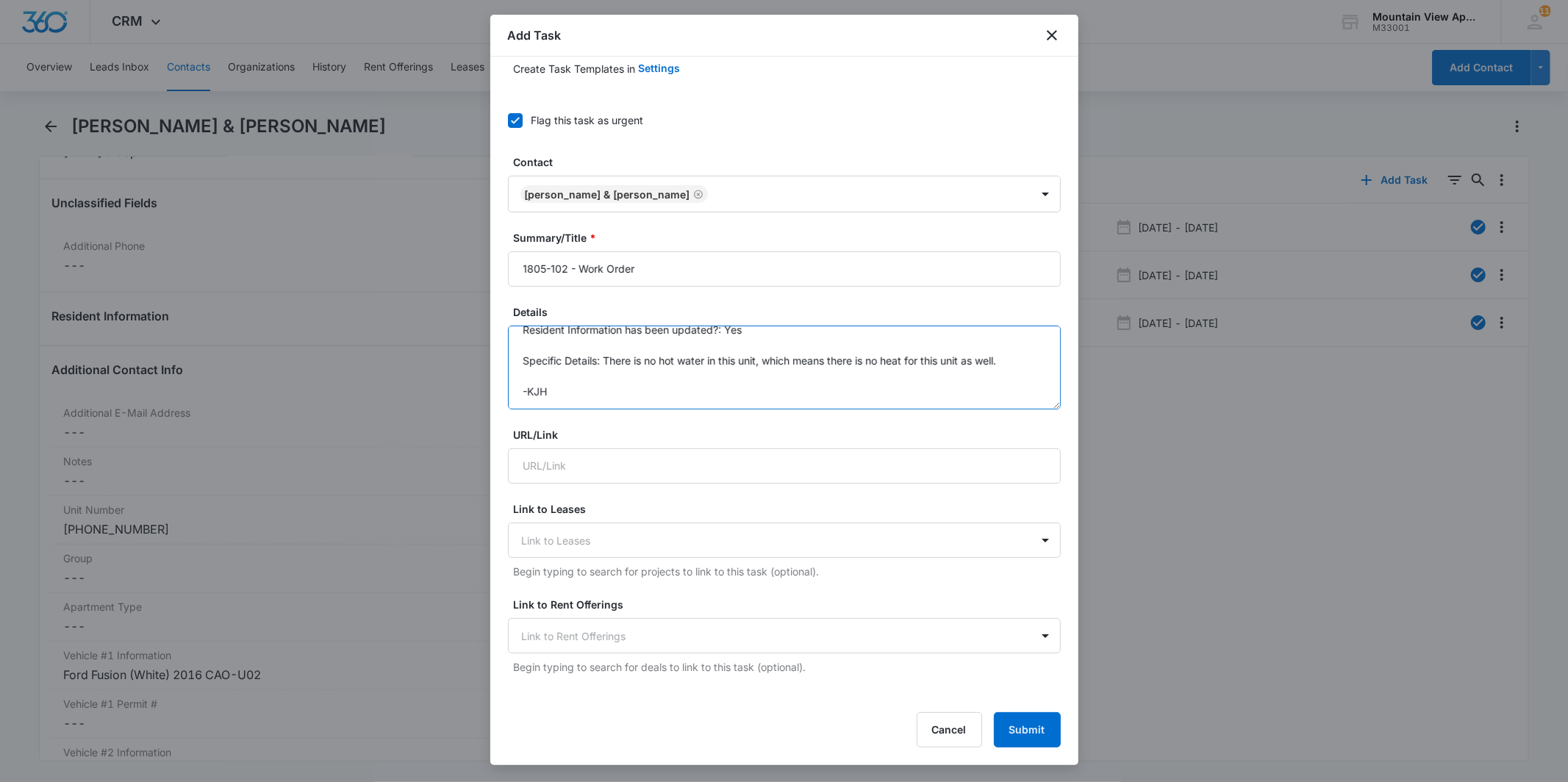
drag, startPoint x: 878, startPoint y: 374, endPoint x: 871, endPoint y: 392, distance: 19.3
click at [871, 392] on textarea "Location of Work to be Completed: Hot Water Resident Information has been updat…" at bounding box center [784, 367] width 553 height 84
click at [869, 393] on textarea "Location of Work to be Completed: Hot Water Resident Information has been updat…" at bounding box center [784, 367] width 553 height 84
click at [866, 393] on textarea "Location of Work to be Completed: Hot Water Resident Information has been updat…" at bounding box center [784, 367] width 553 height 84
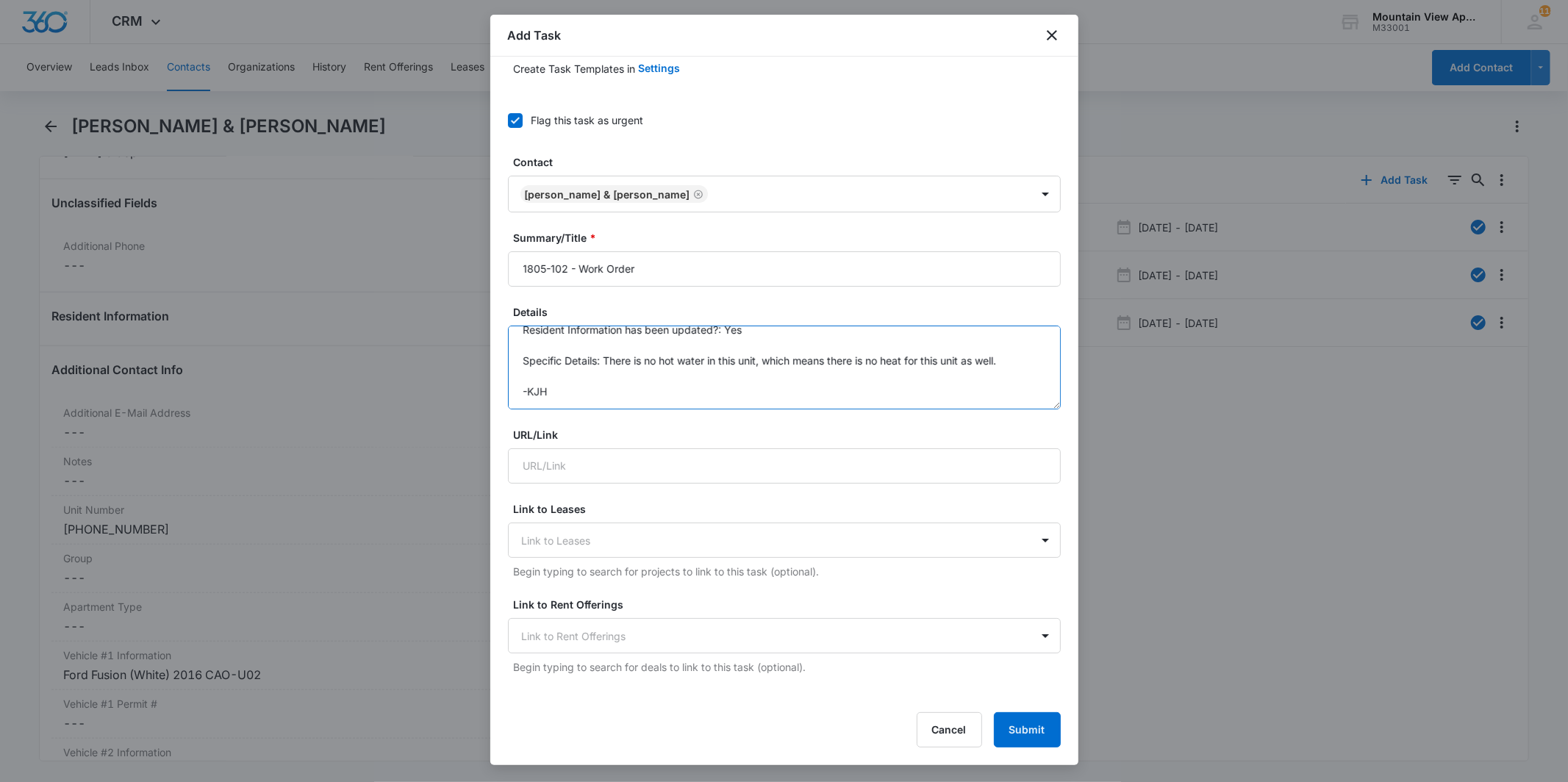
click at [865, 393] on textarea "Location of Work to be Completed: Hot Water Resident Information has been updat…" at bounding box center [784, 367] width 553 height 84
type textarea "Location of Work to be Completed: Hot Water Resident Information has been updat…"
drag, startPoint x: 1035, startPoint y: 743, endPoint x: 1029, endPoint y: 711, distance: 32.6
click at [1033, 739] on button "Submit" at bounding box center [1027, 730] width 67 height 35
